Goal: Task Accomplishment & Management: Manage account settings

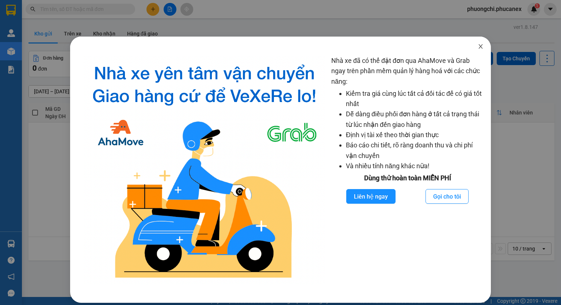
click at [478, 49] on icon "close" at bounding box center [481, 46] width 6 height 6
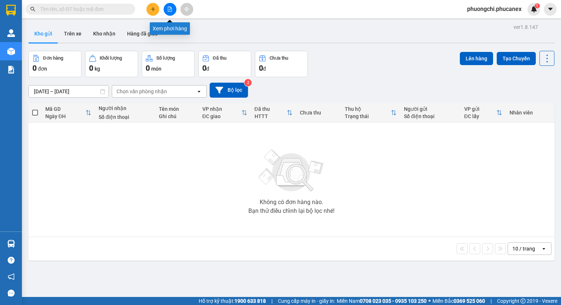
click at [171, 8] on icon "file-add" at bounding box center [169, 9] width 5 height 5
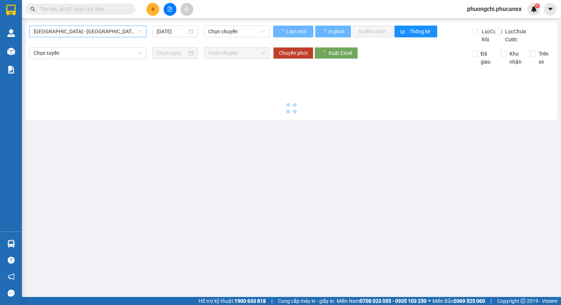
click at [91, 30] on span "[GEOGRAPHIC_DATA] - [GEOGRAPHIC_DATA]" at bounding box center [88, 31] width 108 height 11
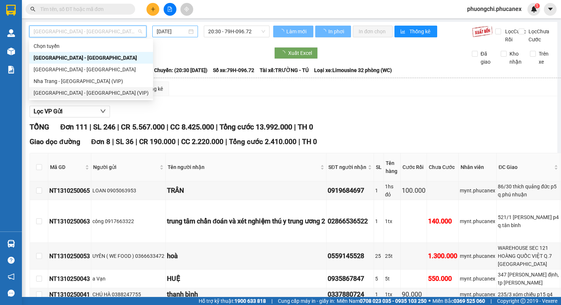
click at [102, 91] on div "[GEOGRAPHIC_DATA] - [GEOGRAPHIC_DATA] (VIP)" at bounding box center [91, 93] width 115 height 8
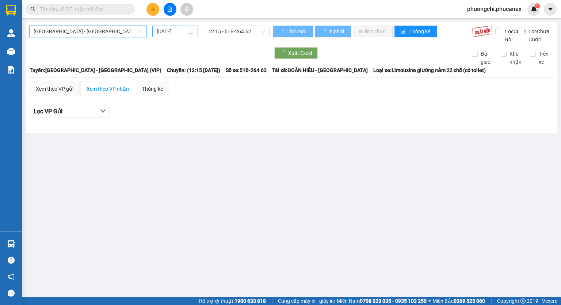
click at [174, 30] on input "[DATE]" at bounding box center [172, 31] width 30 height 8
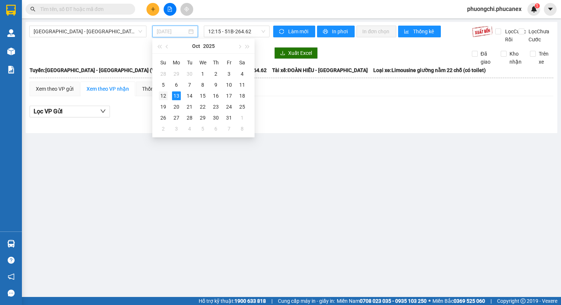
click at [159, 95] on td "12" at bounding box center [163, 95] width 13 height 11
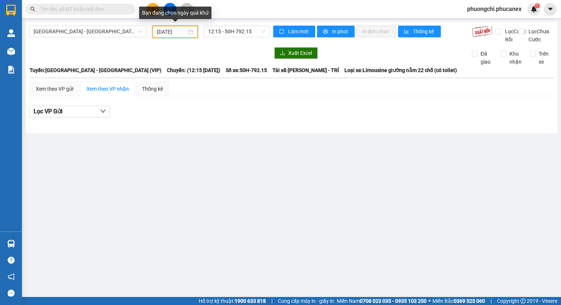
click at [179, 30] on input "[DATE]" at bounding box center [171, 32] width 29 height 8
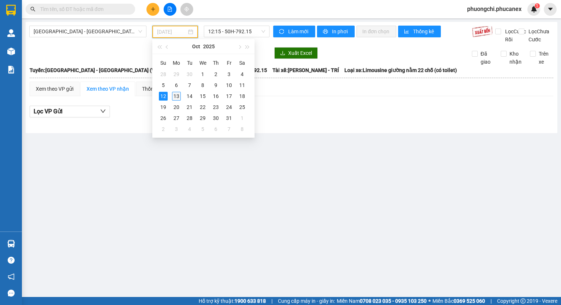
click at [180, 96] on div "13" at bounding box center [176, 96] width 9 height 9
type input "[DATE]"
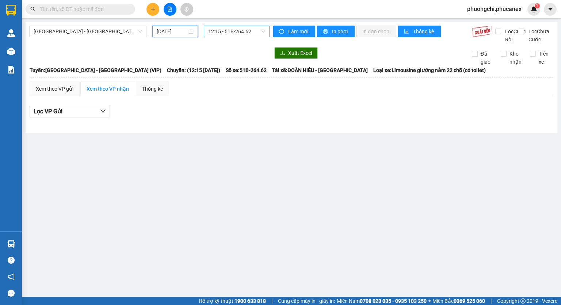
click at [226, 29] on span "12:15 - 51B-264.62" at bounding box center [236, 31] width 57 height 11
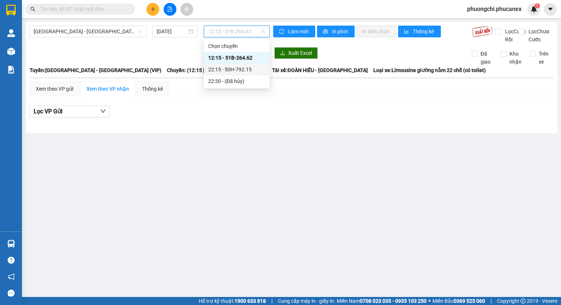
click at [234, 70] on div "22:15 - 50H-792.15" at bounding box center [236, 69] width 57 height 8
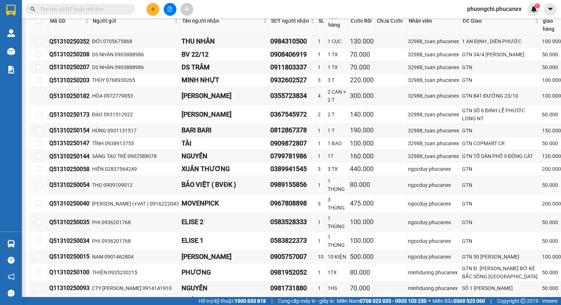
scroll to position [329, 0]
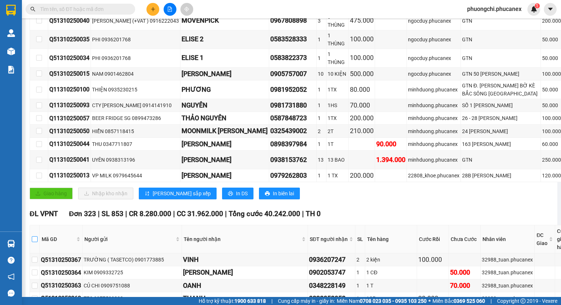
drag, startPoint x: 37, startPoint y: 247, endPoint x: 152, endPoint y: 231, distance: 116.5
click at [37, 242] on input "checkbox" at bounding box center [35, 239] width 6 height 6
checkbox input "true"
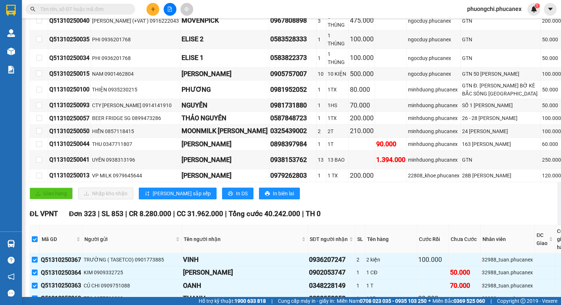
checkbox input "true"
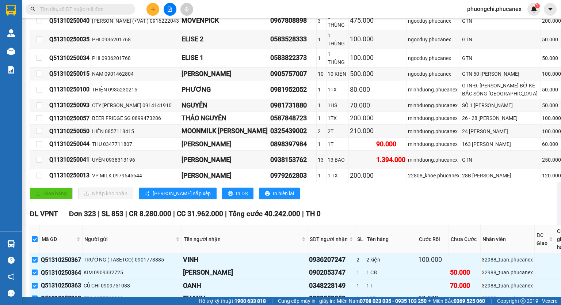
checkbox input "true"
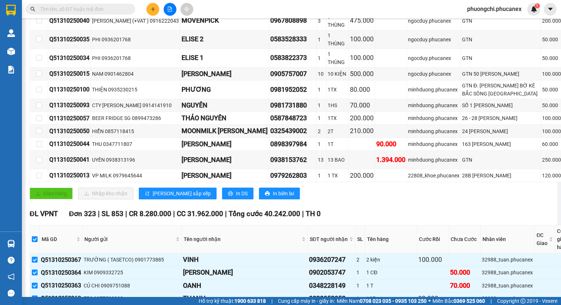
checkbox input "true"
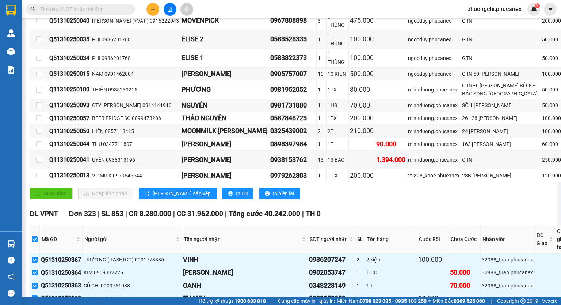
checkbox input "true"
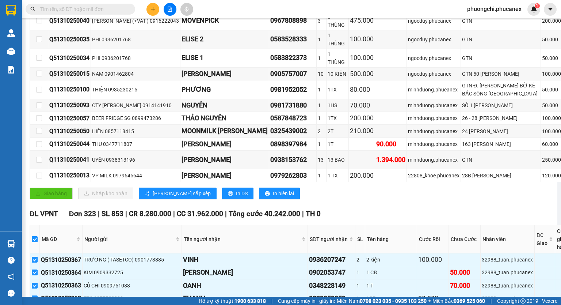
checkbox input "true"
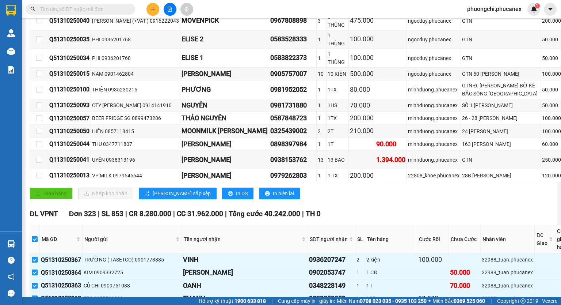
checkbox input "true"
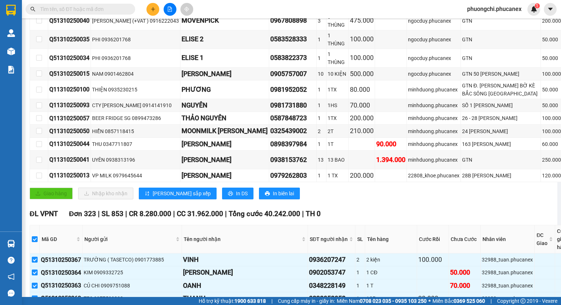
checkbox input "true"
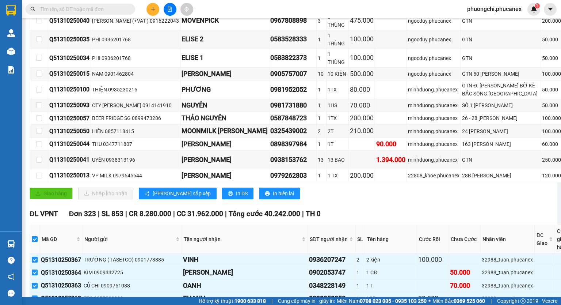
checkbox input "true"
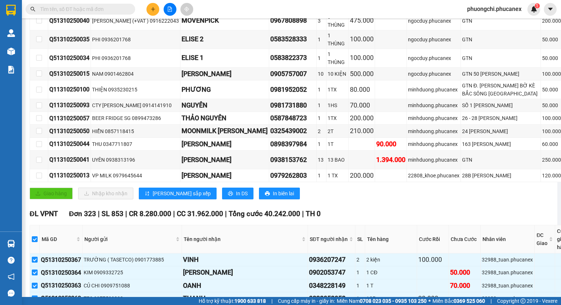
checkbox input "true"
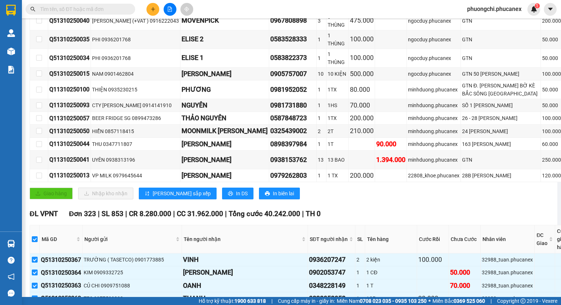
checkbox input "true"
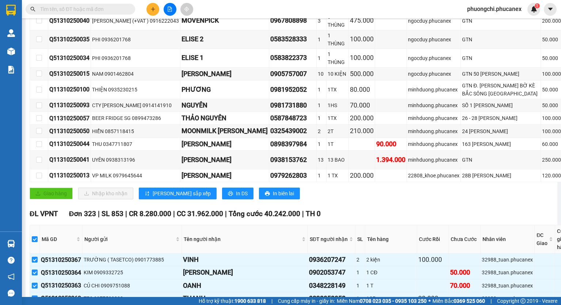
checkbox input "true"
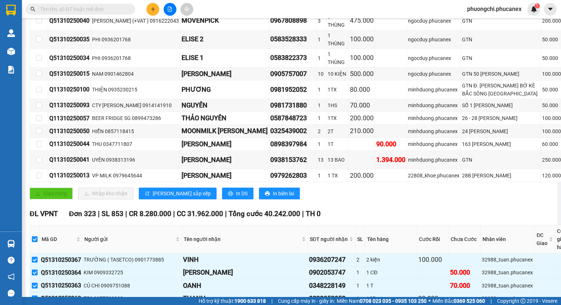
checkbox input "true"
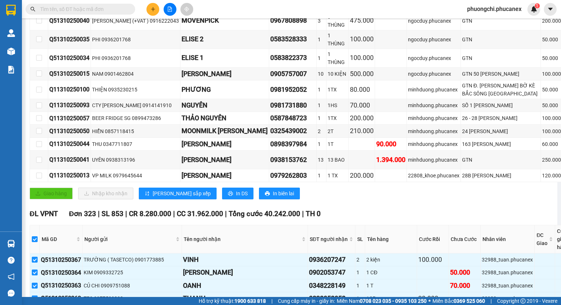
checkbox input "true"
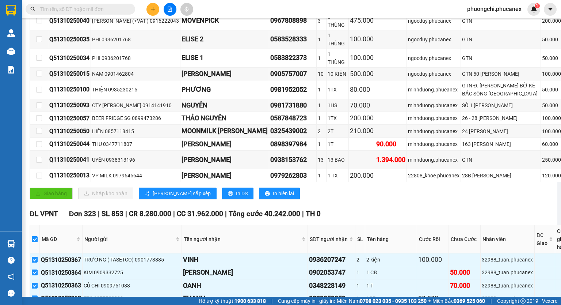
checkbox input "true"
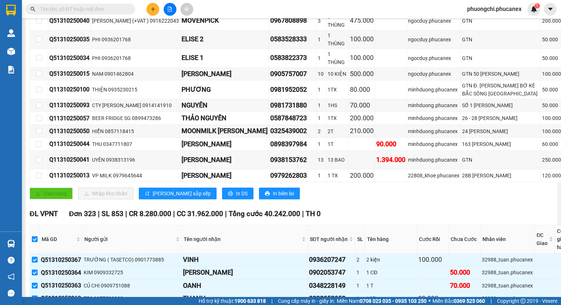
checkbox input "true"
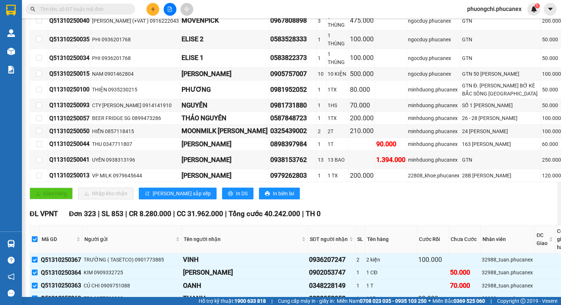
checkbox input "true"
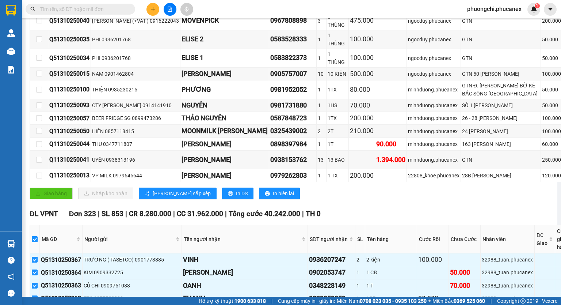
checkbox input "true"
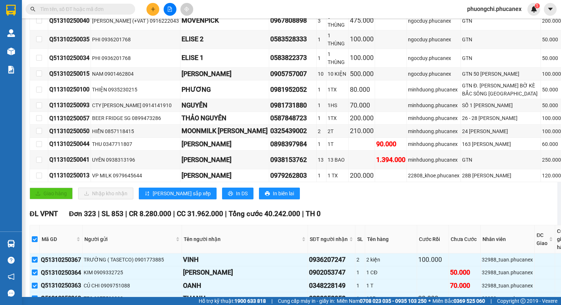
checkbox input "true"
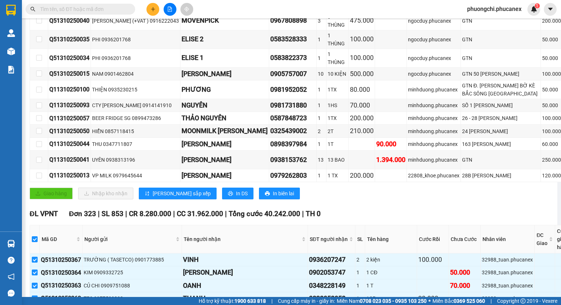
checkbox input "true"
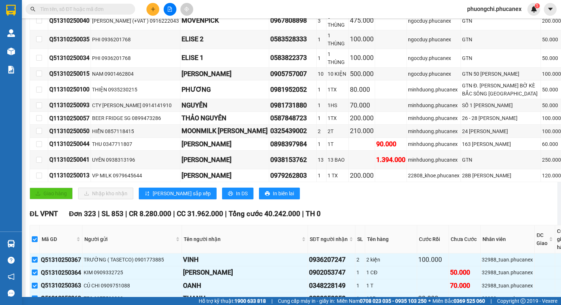
checkbox input "true"
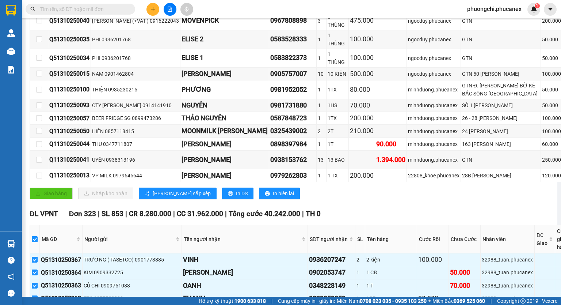
checkbox input "true"
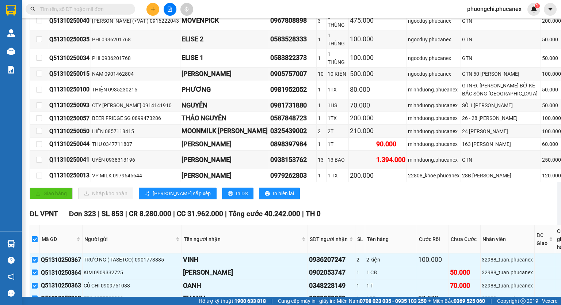
checkbox input "true"
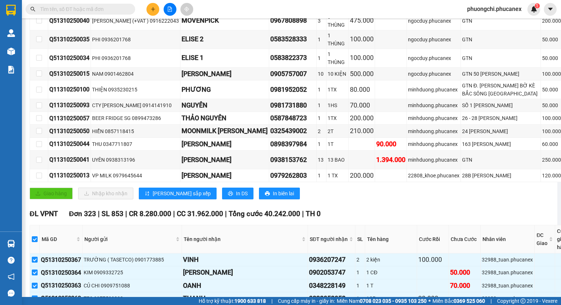
checkbox input "true"
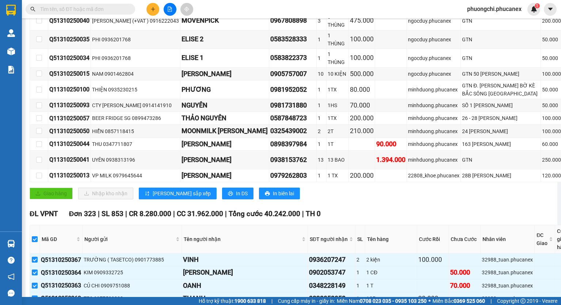
checkbox input "true"
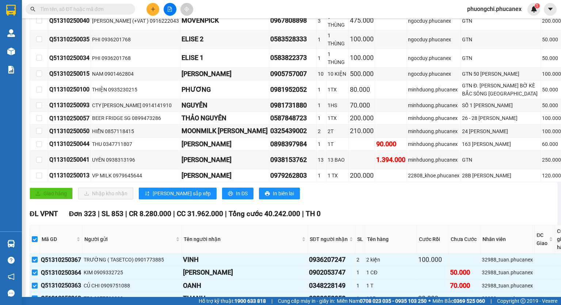
checkbox input "true"
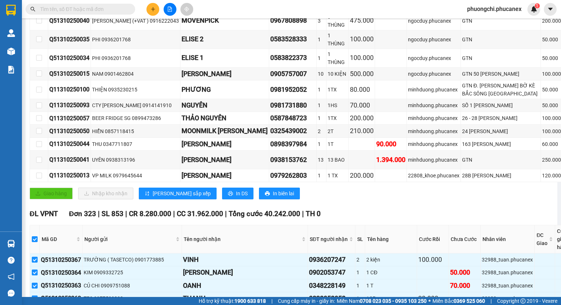
checkbox input "true"
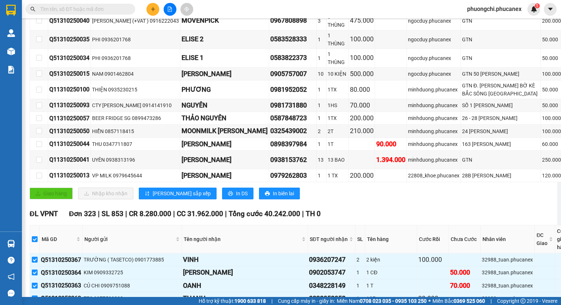
checkbox input "true"
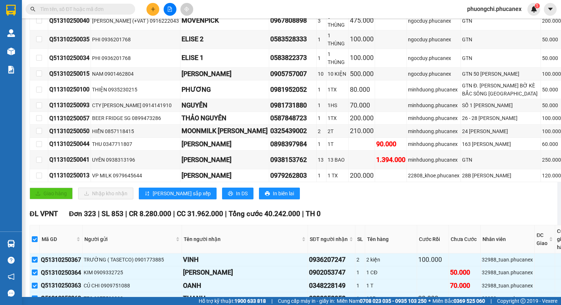
checkbox input "true"
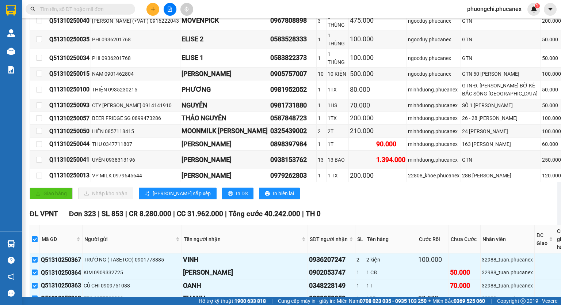
checkbox input "true"
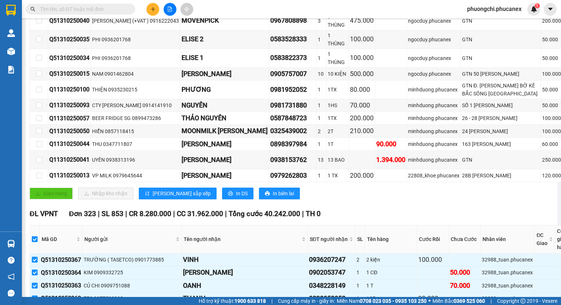
checkbox input "true"
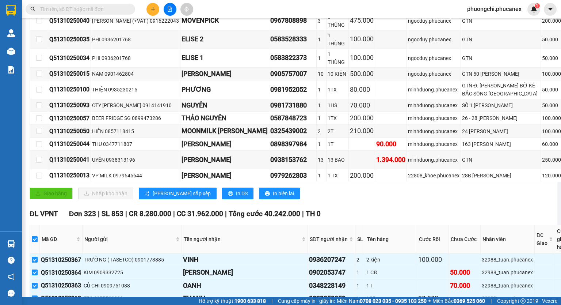
checkbox input "true"
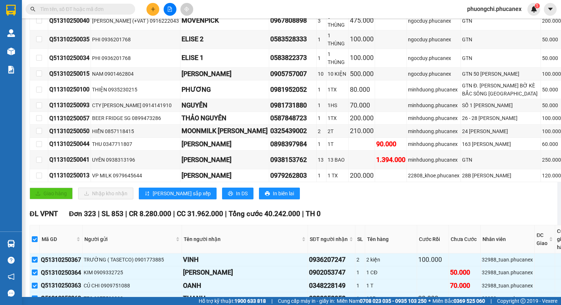
checkbox input "true"
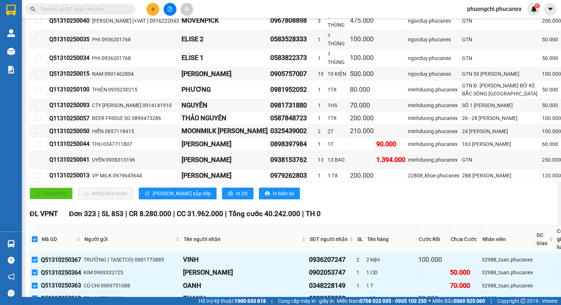
checkbox input "true"
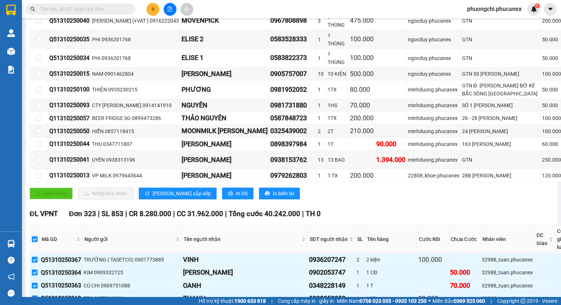
checkbox input "true"
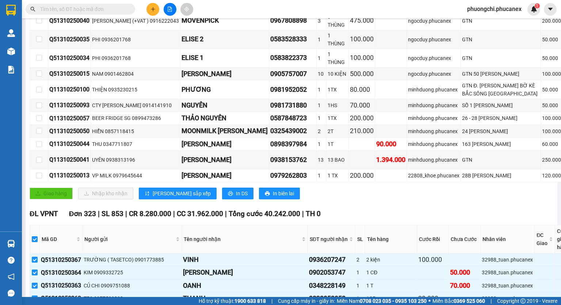
checkbox input "true"
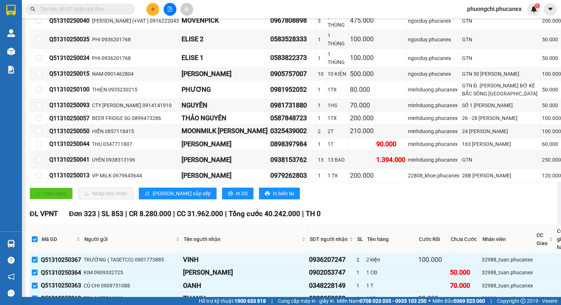
checkbox input "true"
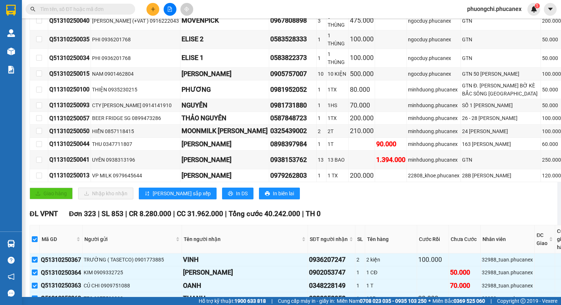
checkbox input "true"
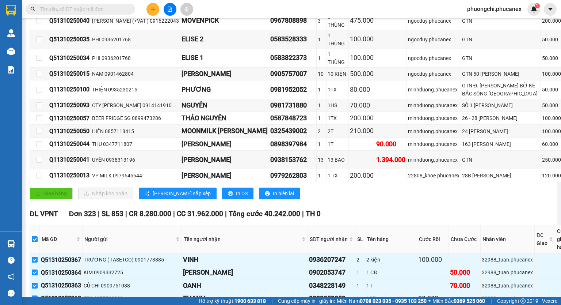
checkbox input "true"
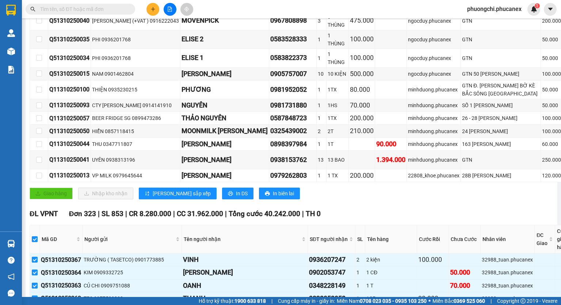
checkbox input "true"
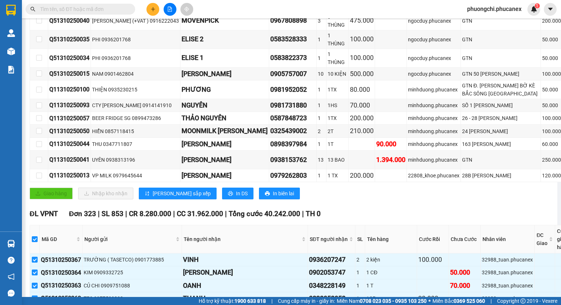
checkbox input "true"
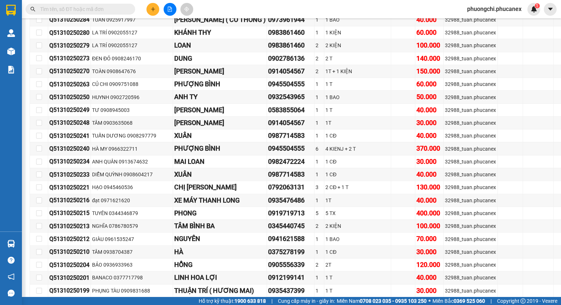
scroll to position [5295, 0]
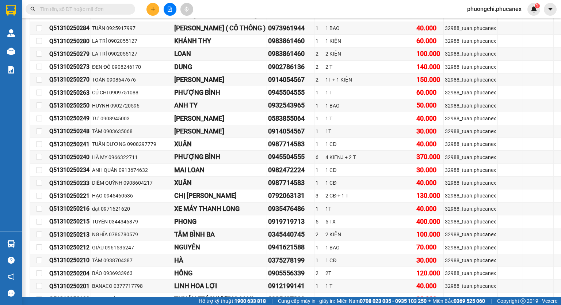
drag, startPoint x: 108, startPoint y: 236, endPoint x: 176, endPoint y: 203, distance: 74.8
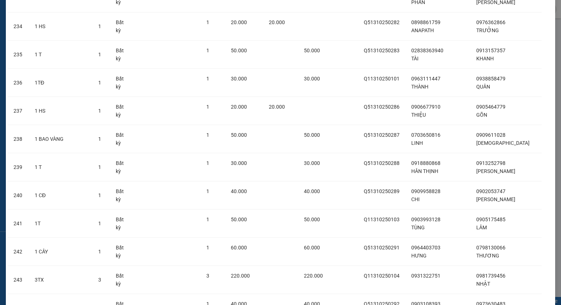
scroll to position [9024, 0]
